Goal: Transaction & Acquisition: Obtain resource

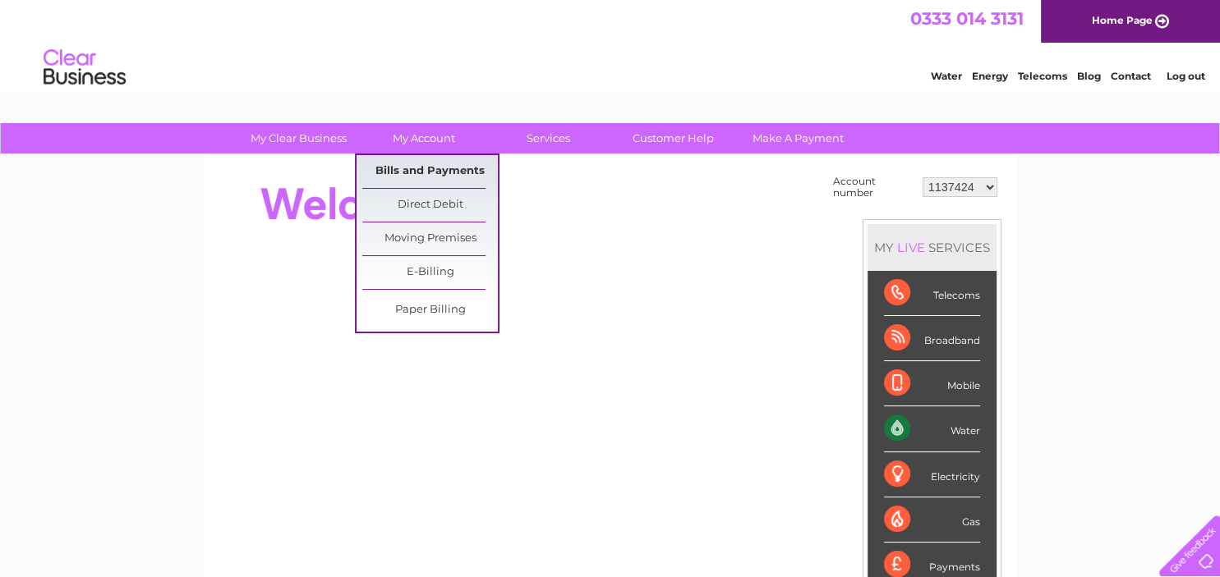
click at [455, 172] on link "Bills and Payments" at bounding box center [430, 171] width 136 height 33
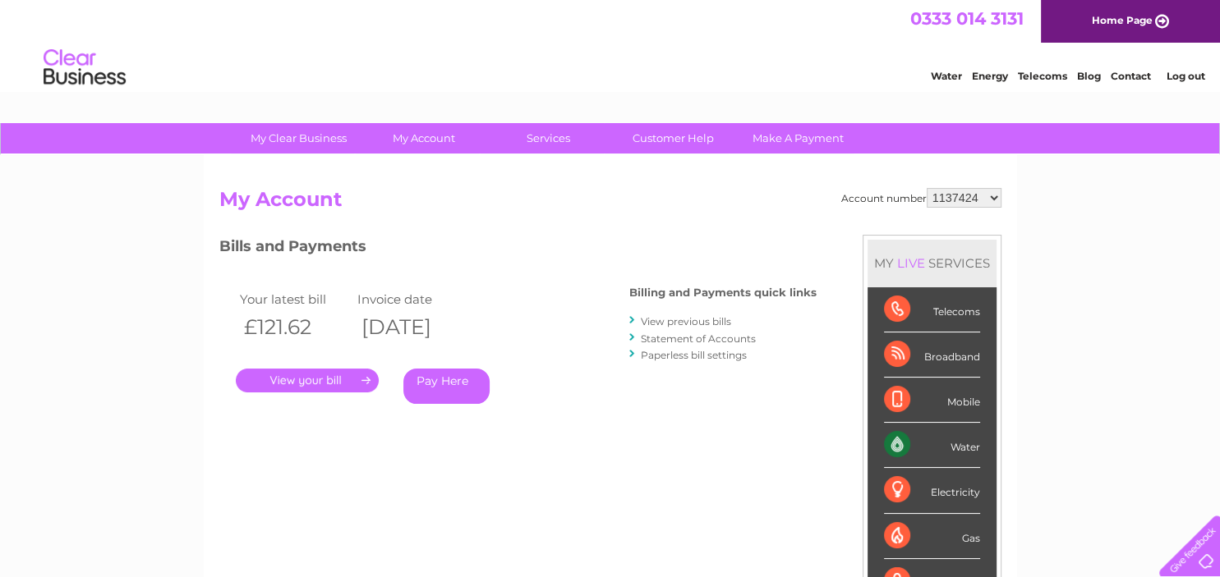
click at [300, 377] on link "." at bounding box center [307, 381] width 143 height 24
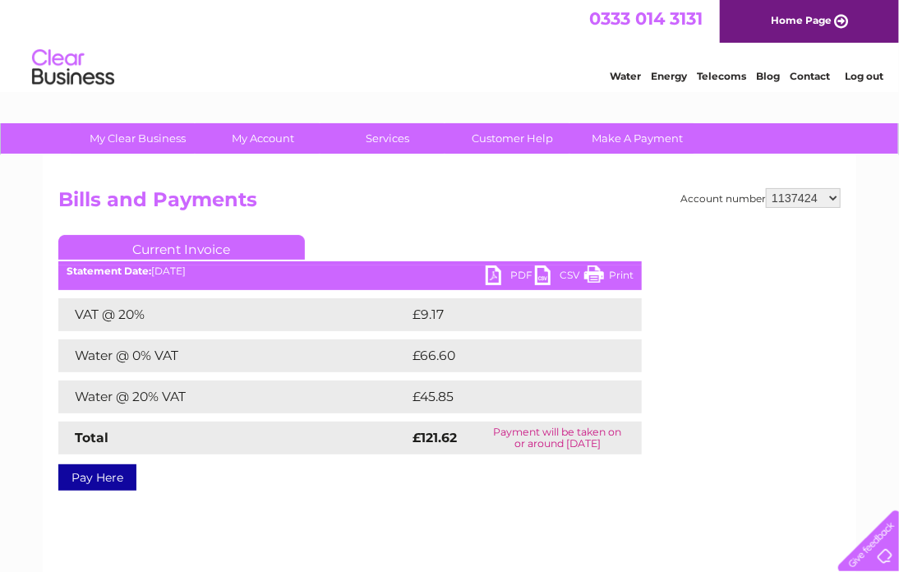
click at [514, 276] on link "PDF" at bounding box center [509, 277] width 49 height 24
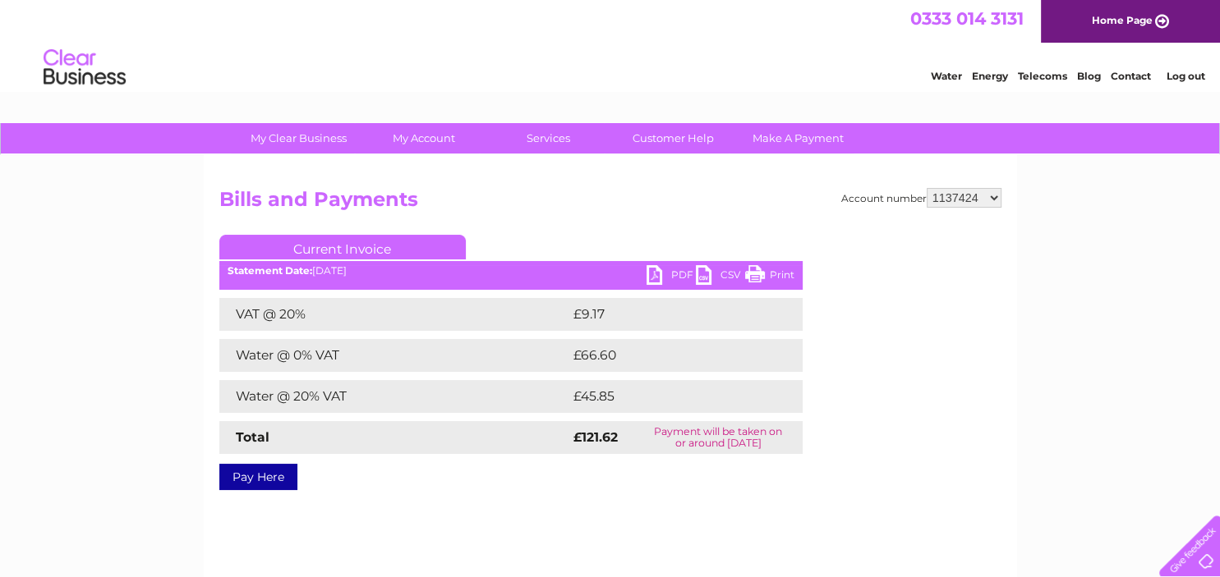
click at [926, 188] on select "1137424 1137426 1137435 30295217" at bounding box center [963, 198] width 75 height 20
select select "1137426"
click option "1137426" at bounding box center [0, 0] width 0 height 0
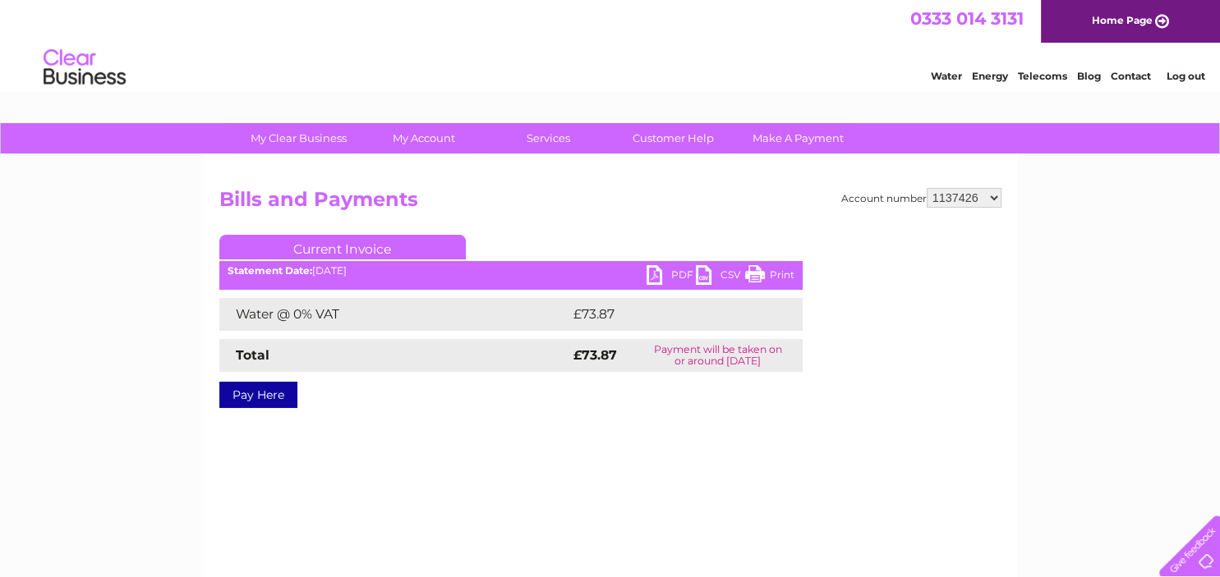
click at [683, 273] on link "PDF" at bounding box center [670, 277] width 49 height 24
click at [926, 188] on select "1137424 1137426 1137435 30295217" at bounding box center [963, 198] width 75 height 20
select select "30295217"
click option "30295217" at bounding box center [0, 0] width 0 height 0
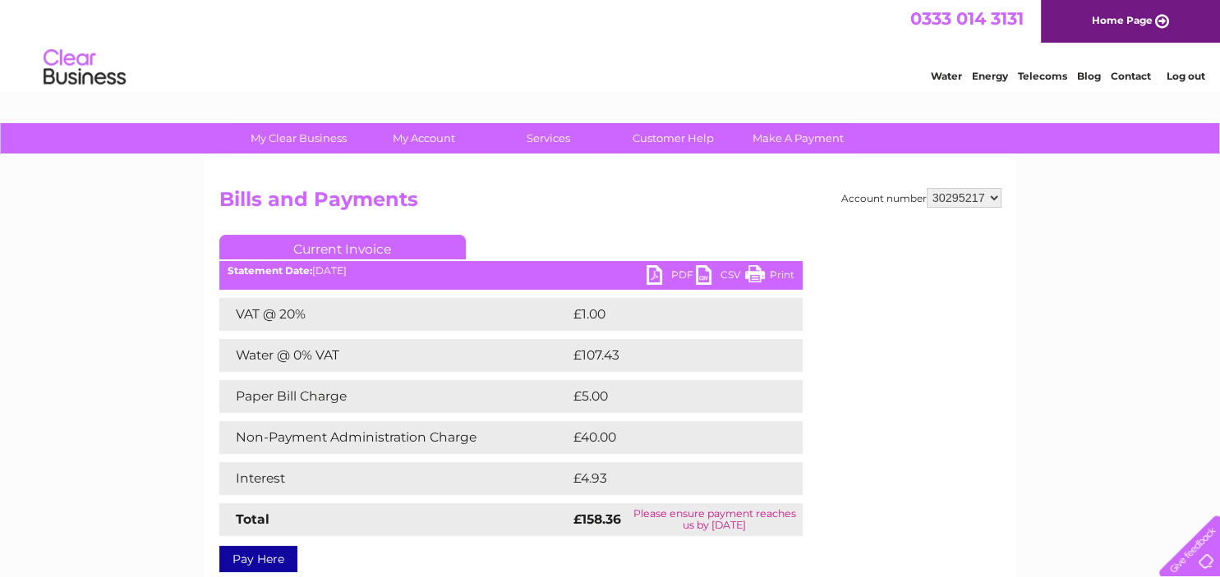
scroll to position [86, 0]
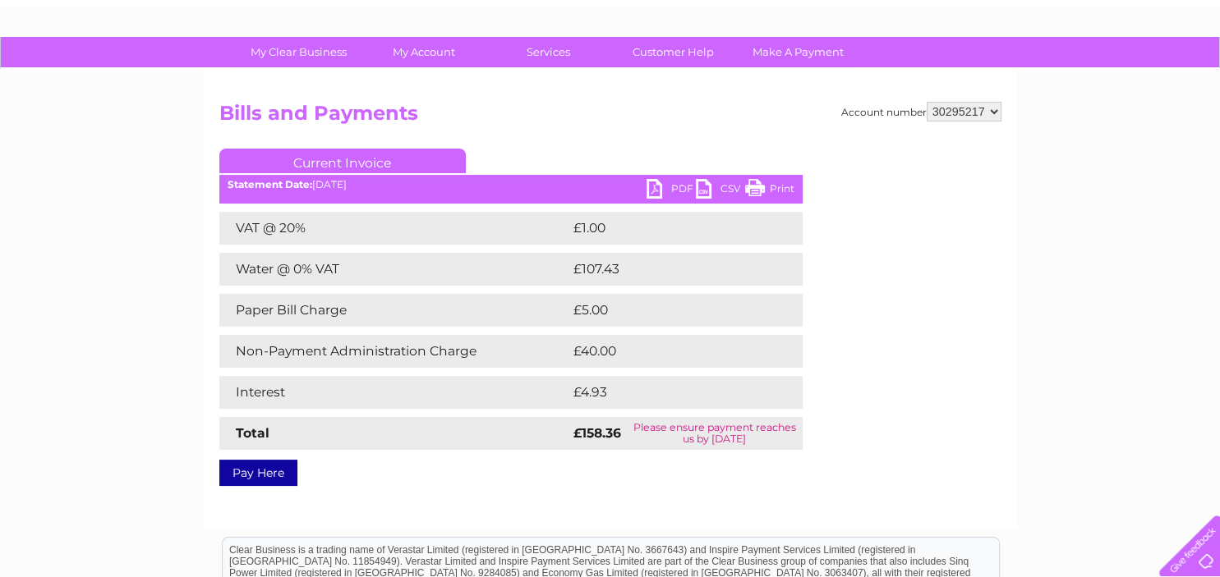
click at [678, 191] on link "PDF" at bounding box center [670, 191] width 49 height 24
